Goal: Transaction & Acquisition: Purchase product/service

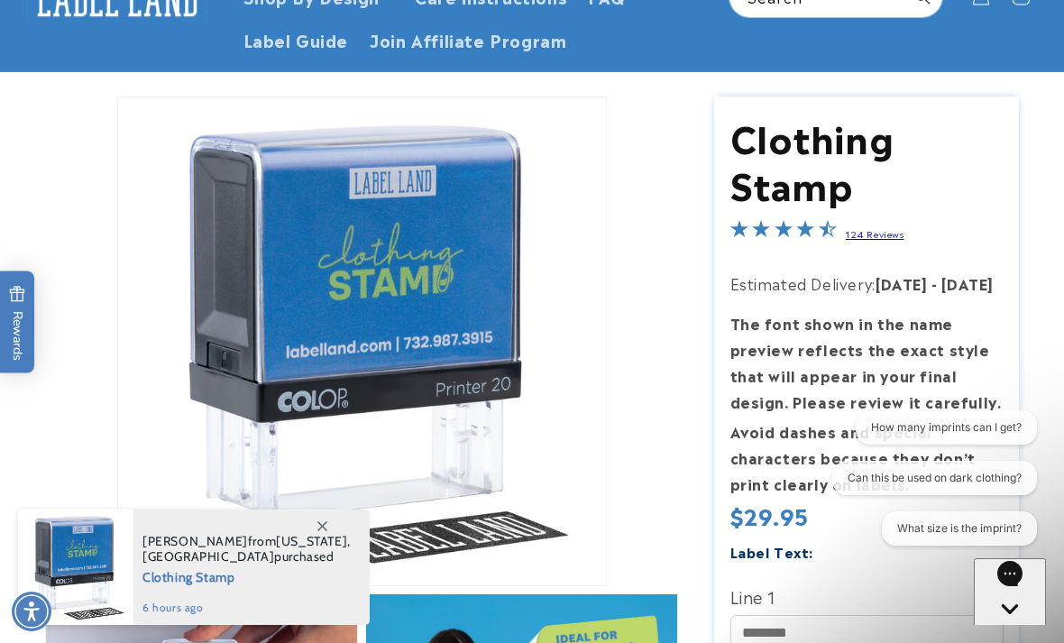
click at [118, 585] on button "Open media 1 in modal" at bounding box center [118, 585] width 0 height 0
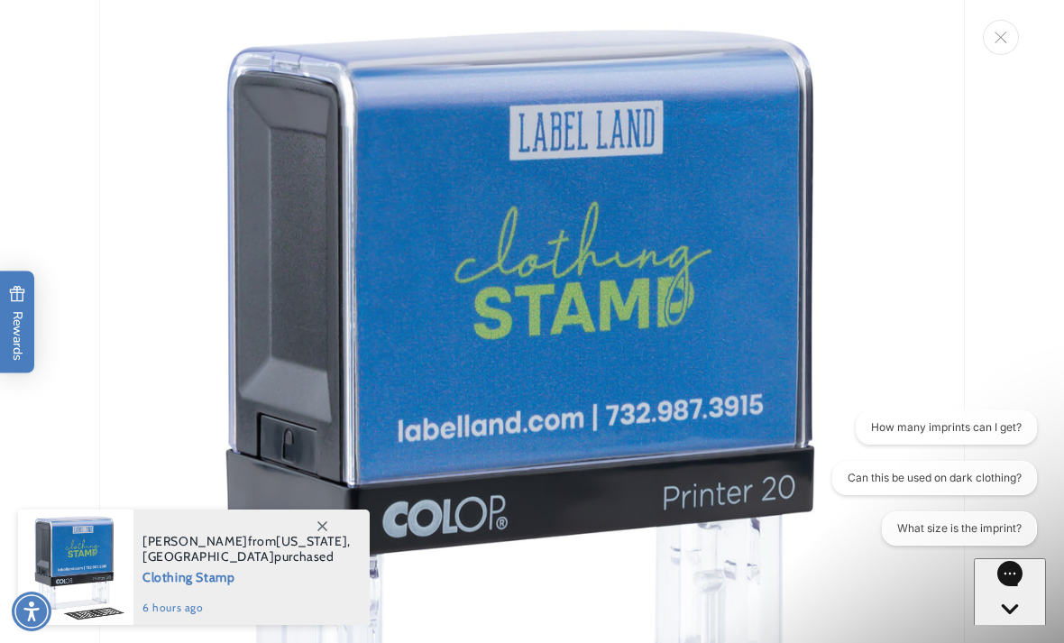
scroll to position [41, 0]
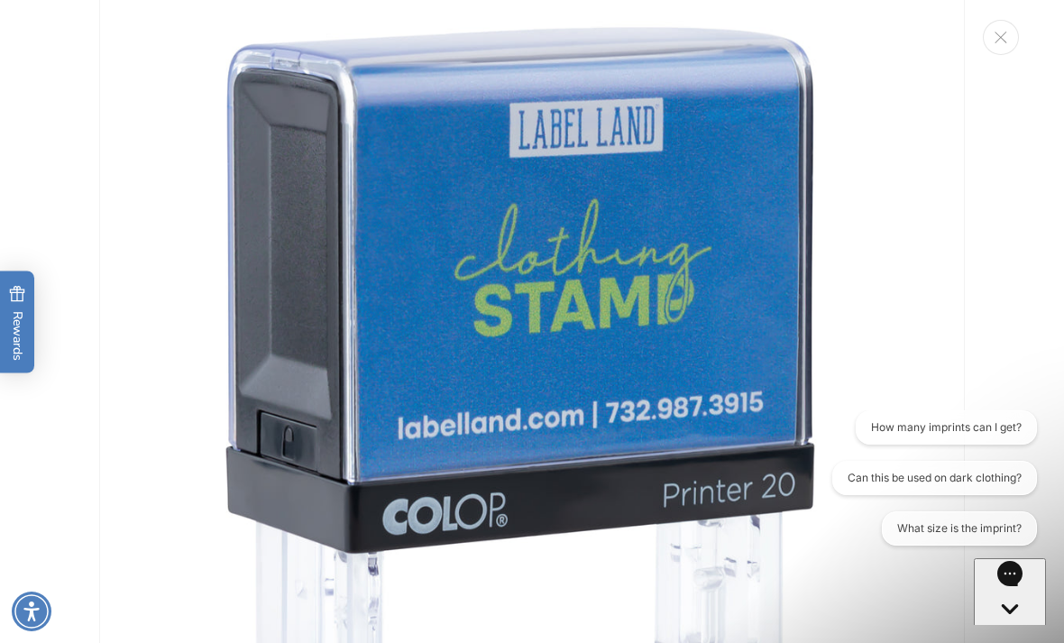
click at [1002, 26] on button "Close" at bounding box center [1001, 37] width 36 height 35
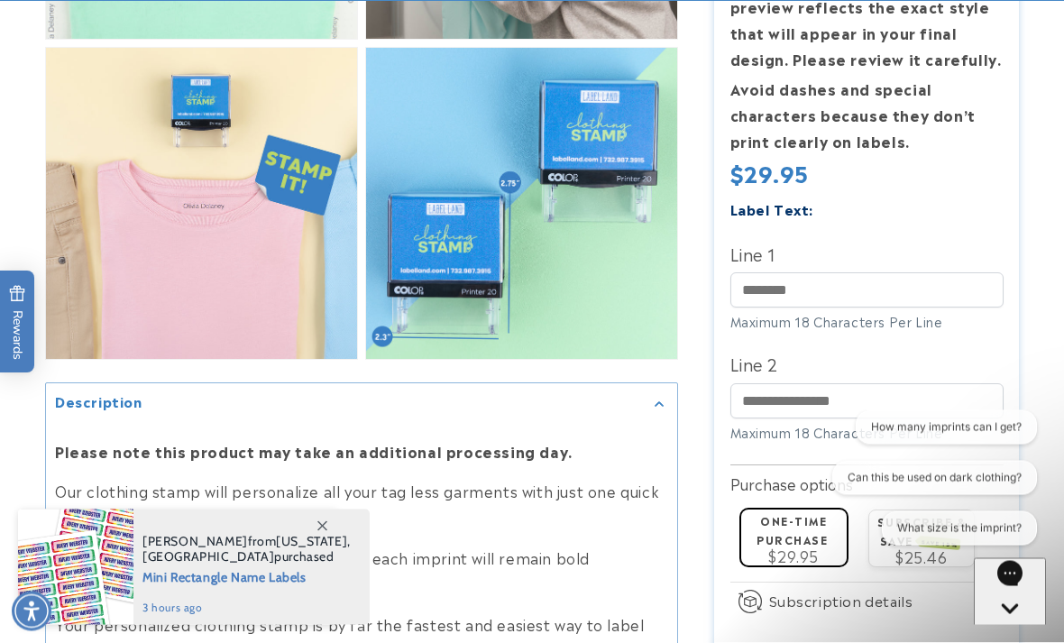
scroll to position [1355, 0]
click at [313, 542] on span at bounding box center [322, 526] width 32 height 32
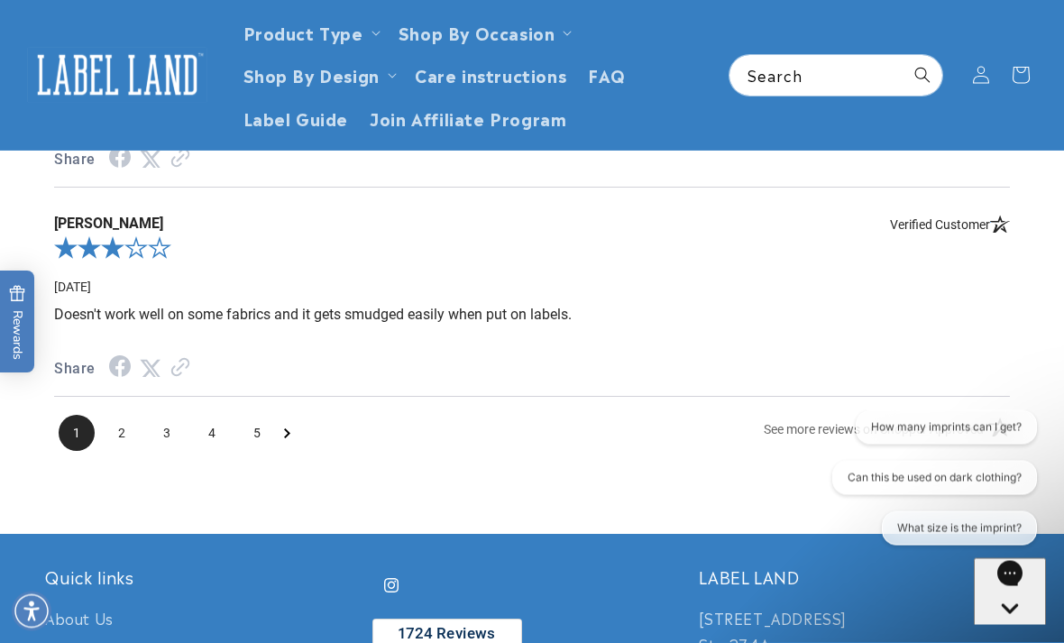
scroll to position [3281, 0]
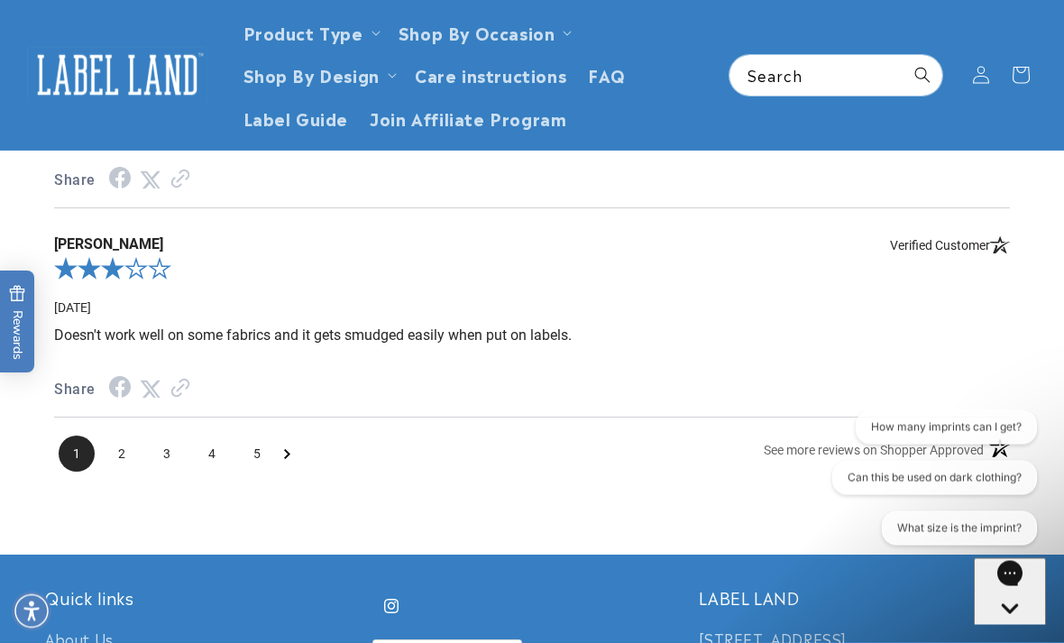
click at [118, 473] on span "2" at bounding box center [122, 455] width 36 height 36
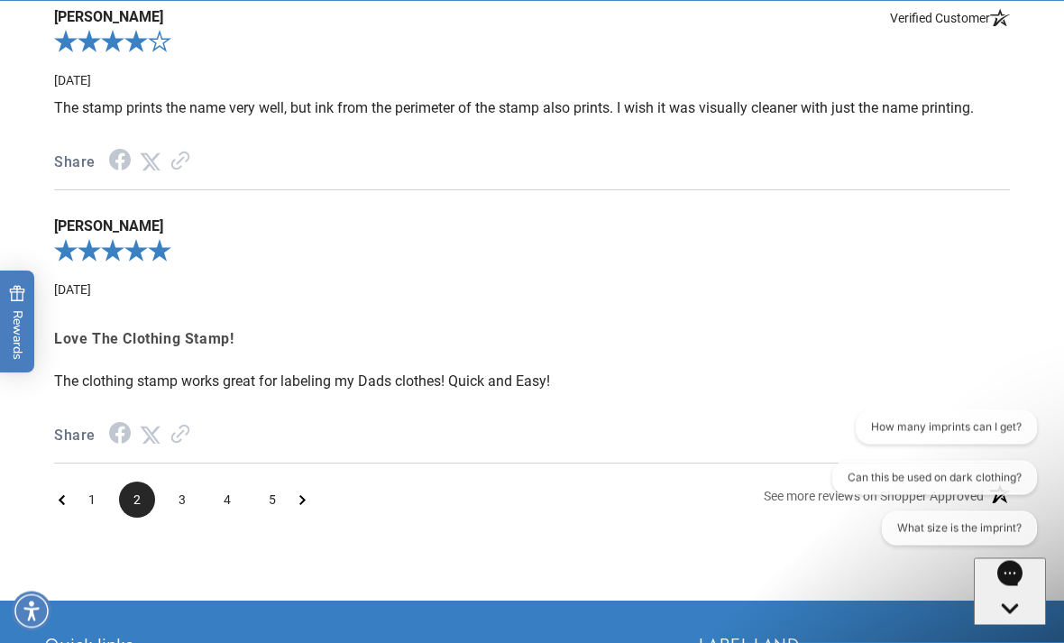
scroll to position [3235, 0]
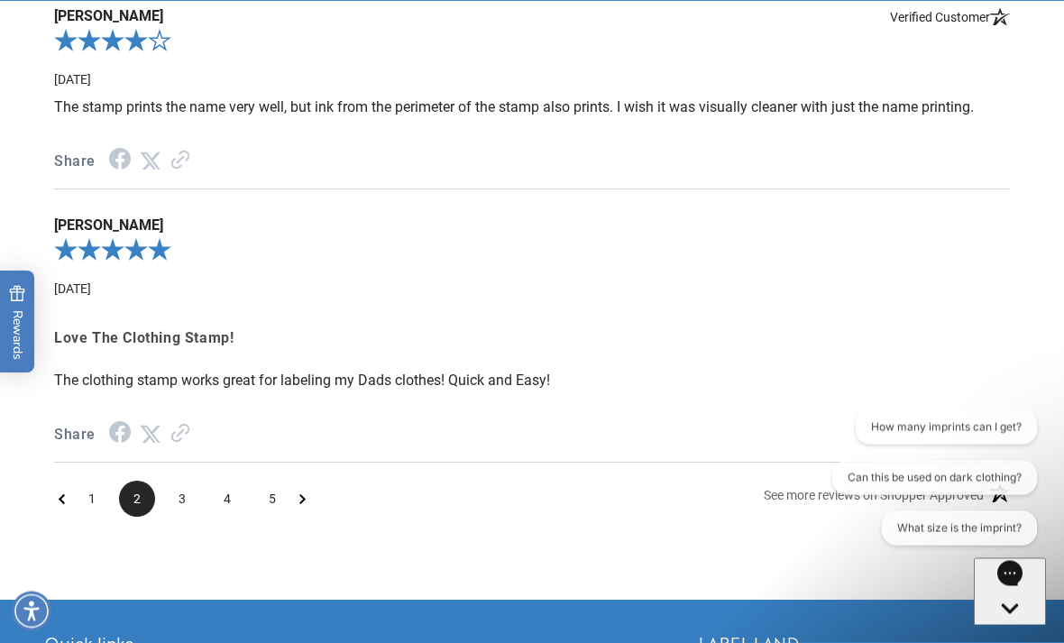
click at [184, 518] on span "3" at bounding box center [182, 500] width 36 height 36
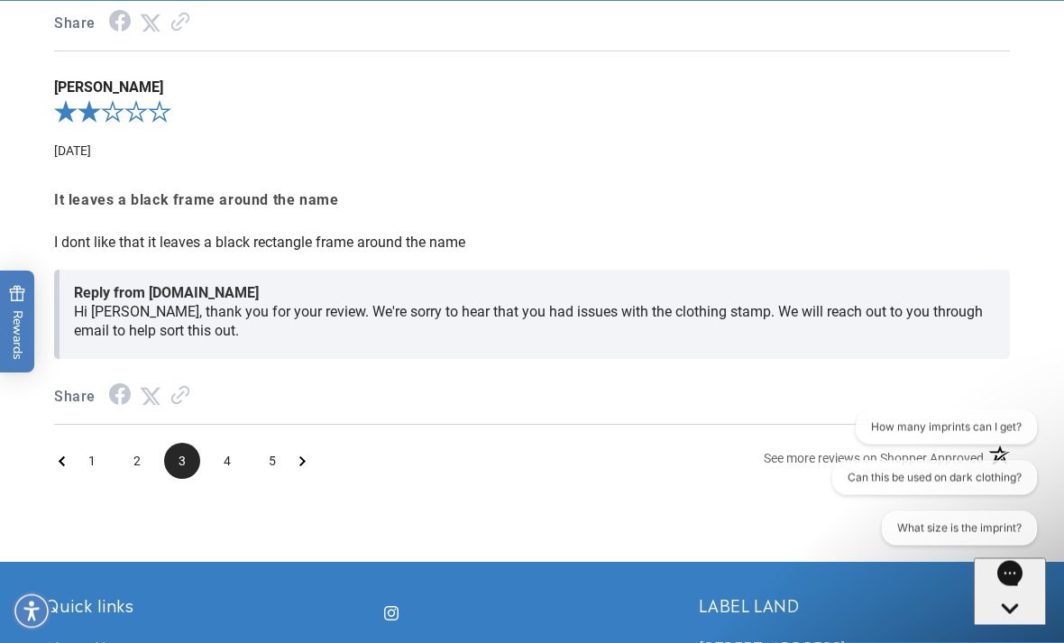
scroll to position [3602, 0]
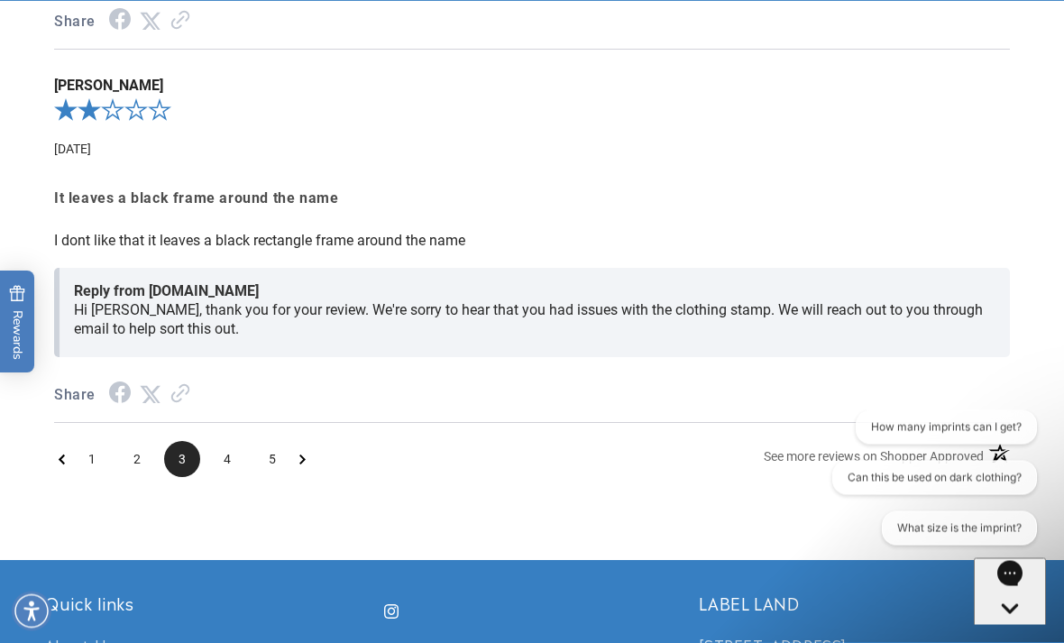
click at [227, 478] on span "4" at bounding box center [227, 460] width 36 height 36
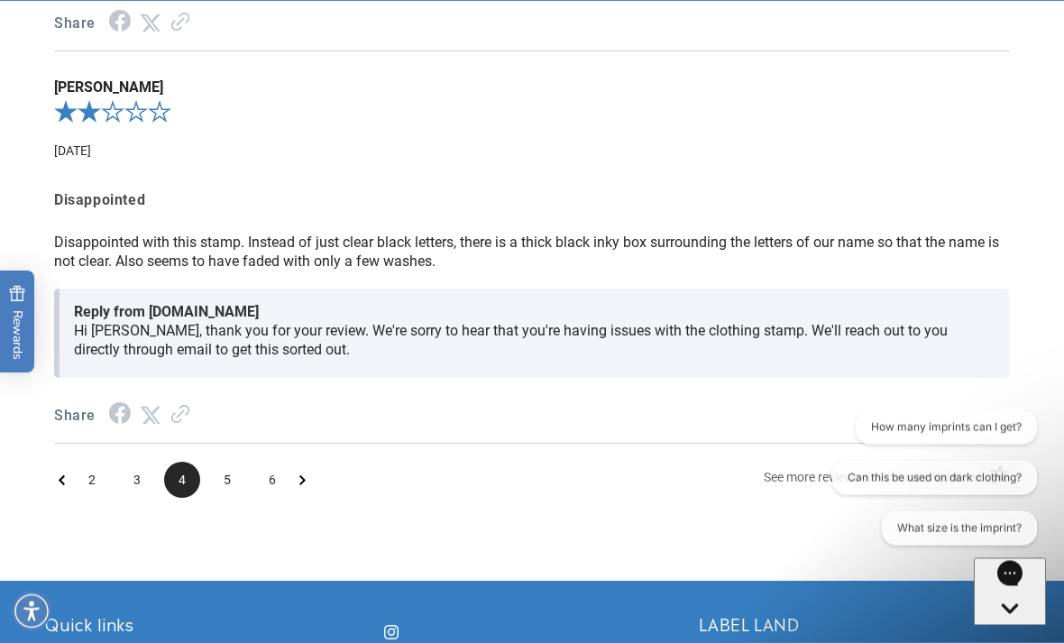
scroll to position [3595, 0]
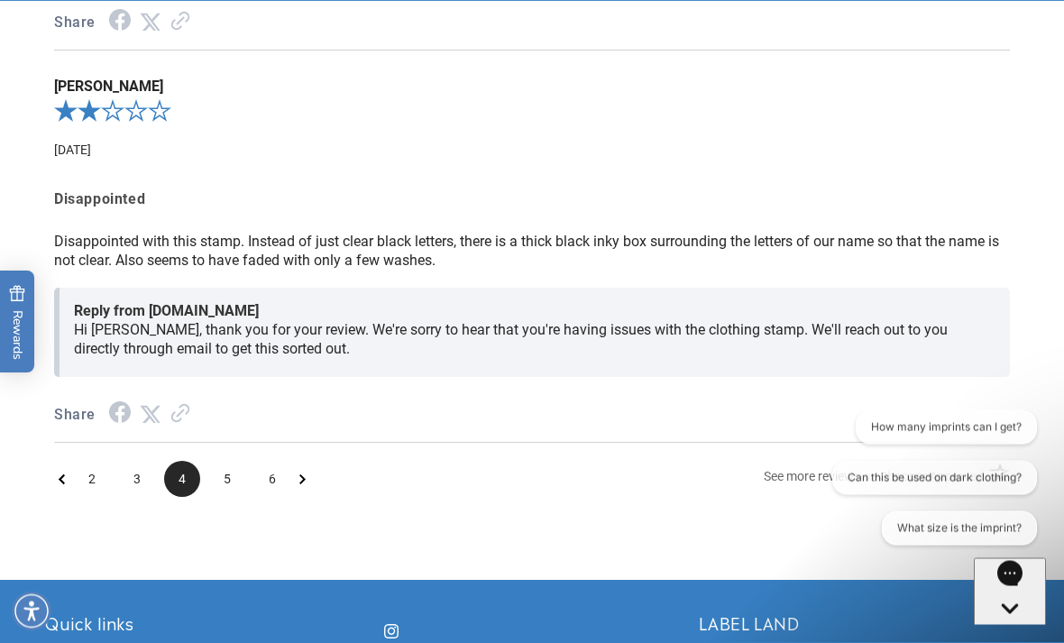
click at [221, 498] on span "5" at bounding box center [227, 480] width 36 height 36
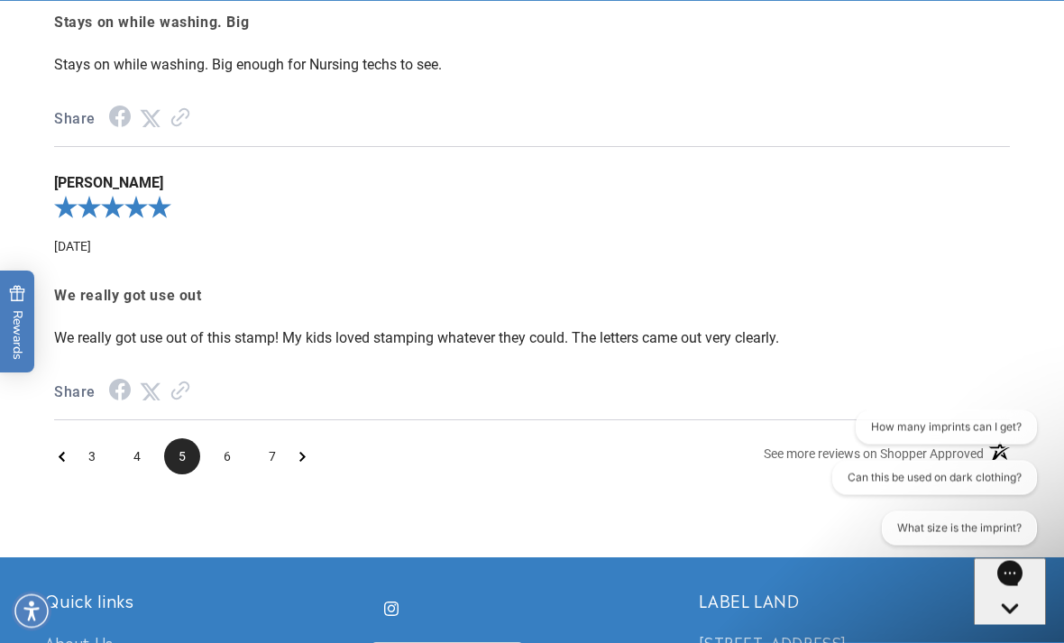
scroll to position [3363, 0]
click at [228, 474] on span "6" at bounding box center [227, 455] width 36 height 36
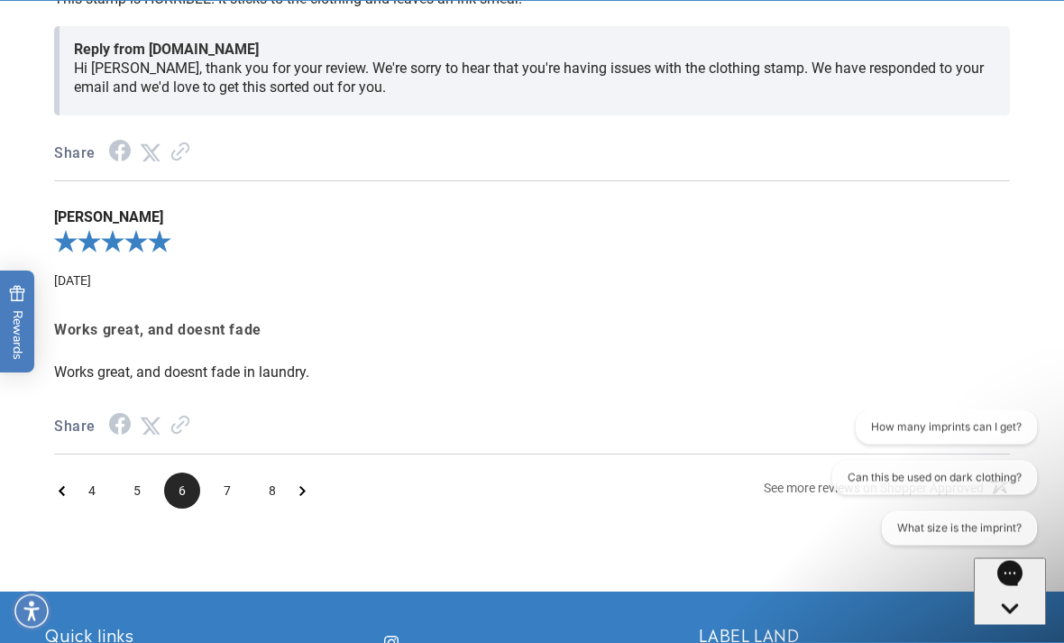
scroll to position [3509, 0]
click at [229, 509] on span "7" at bounding box center [227, 491] width 36 height 36
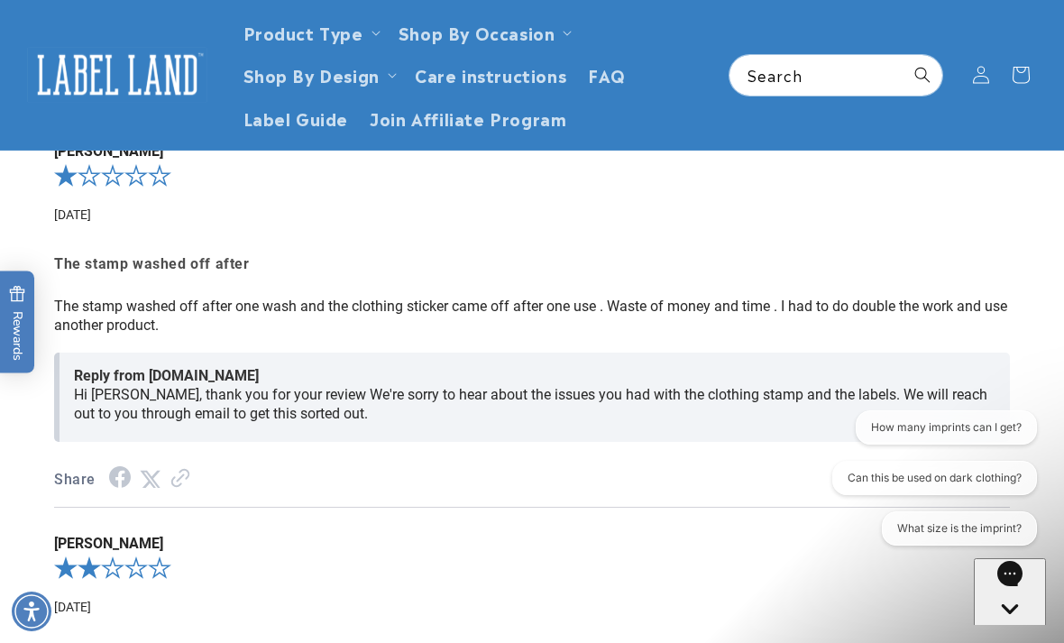
scroll to position [2771, 0]
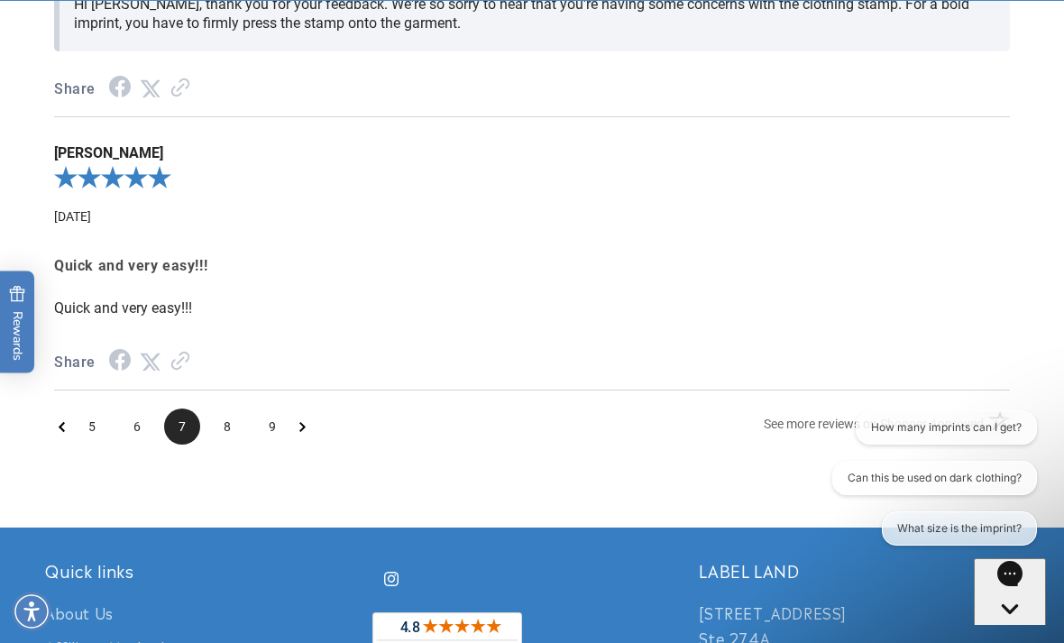
click at [219, 445] on span "8" at bounding box center [227, 427] width 36 height 36
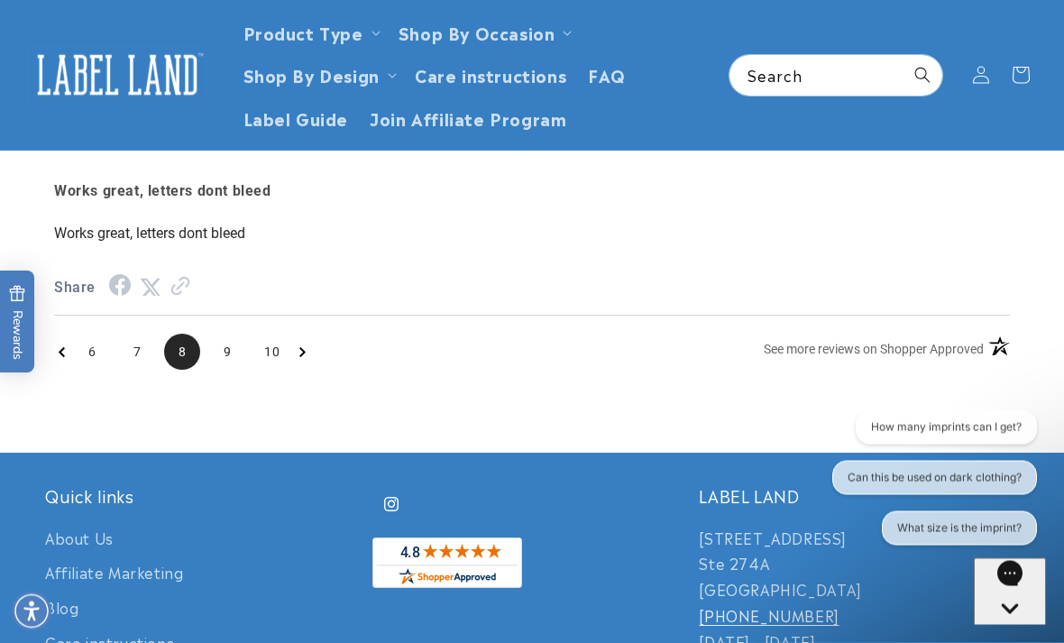
scroll to position [3560, 0]
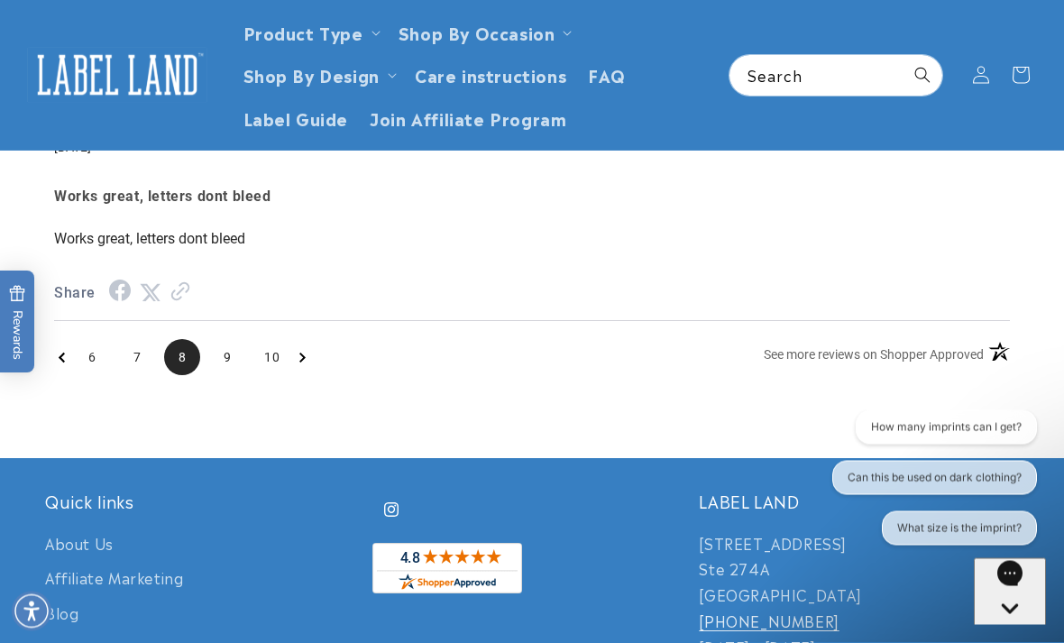
click at [228, 376] on span "9" at bounding box center [227, 358] width 36 height 36
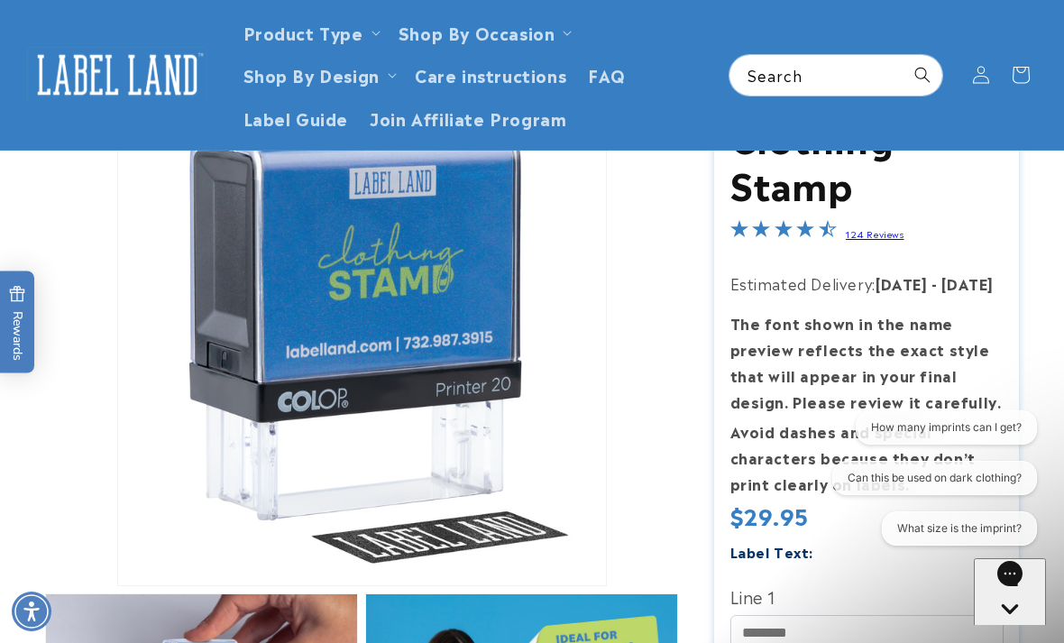
scroll to position [0, 0]
